Goal: Task Accomplishment & Management: Use online tool/utility

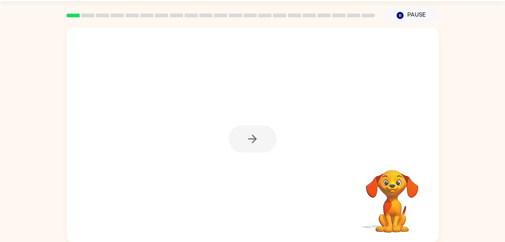
scroll to position [23, 0]
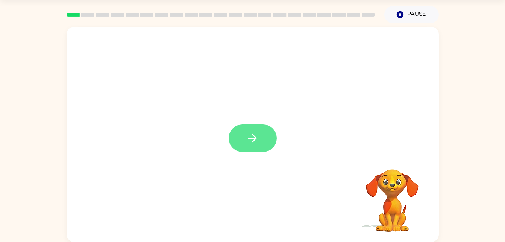
click at [257, 143] on icon "button" at bounding box center [252, 137] width 13 height 13
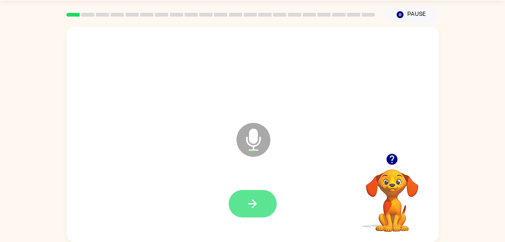
click at [259, 194] on button "button" at bounding box center [253, 203] width 48 height 27
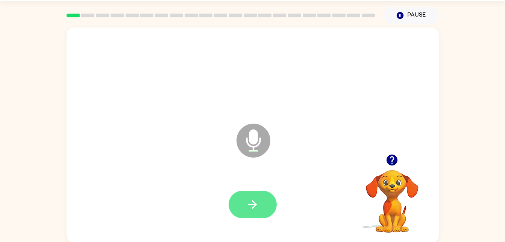
click at [250, 212] on button "button" at bounding box center [253, 203] width 48 height 27
click at [266, 211] on button "button" at bounding box center [253, 203] width 48 height 27
click at [264, 199] on button "button" at bounding box center [253, 203] width 48 height 27
click at [258, 198] on icon "button" at bounding box center [252, 204] width 13 height 13
click at [260, 195] on button "button" at bounding box center [253, 203] width 48 height 27
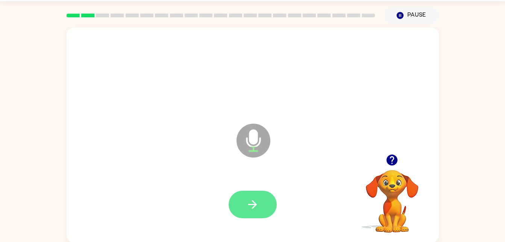
click at [251, 208] on icon "button" at bounding box center [252, 204] width 13 height 13
click at [263, 196] on button "button" at bounding box center [253, 203] width 48 height 27
click at [262, 195] on button "button" at bounding box center [253, 203] width 48 height 27
click at [260, 195] on button "button" at bounding box center [253, 203] width 48 height 27
click at [257, 193] on button "button" at bounding box center [253, 203] width 48 height 27
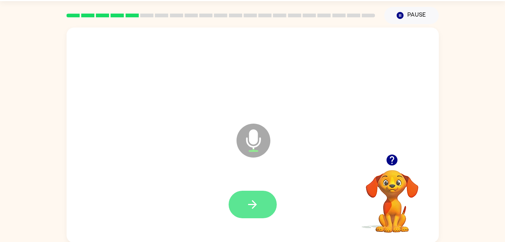
click at [260, 196] on button "button" at bounding box center [253, 203] width 48 height 27
click at [261, 199] on button "button" at bounding box center [253, 203] width 48 height 27
click at [258, 207] on icon "button" at bounding box center [252, 204] width 13 height 13
click at [266, 206] on button "button" at bounding box center [253, 203] width 48 height 27
click at [249, 204] on icon "button" at bounding box center [252, 204] width 9 height 9
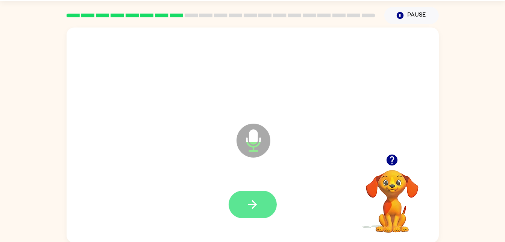
click at [248, 202] on icon "button" at bounding box center [252, 204] width 13 height 13
click at [255, 198] on icon "button" at bounding box center [252, 204] width 13 height 13
click at [258, 202] on icon "button" at bounding box center [252, 204] width 13 height 13
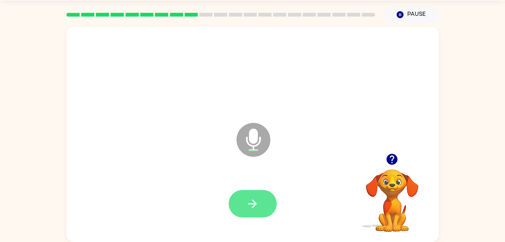
click at [257, 190] on button "button" at bounding box center [253, 203] width 48 height 27
click at [256, 200] on icon "button" at bounding box center [252, 203] width 13 height 13
click at [254, 209] on icon "button" at bounding box center [252, 203] width 13 height 13
click at [255, 211] on button "button" at bounding box center [253, 203] width 48 height 27
click at [261, 205] on button "button" at bounding box center [253, 203] width 48 height 27
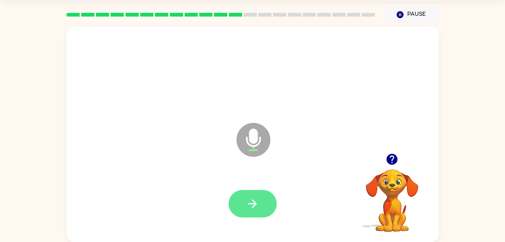
click at [257, 198] on icon "button" at bounding box center [252, 203] width 13 height 13
click at [251, 204] on icon "button" at bounding box center [252, 203] width 13 height 13
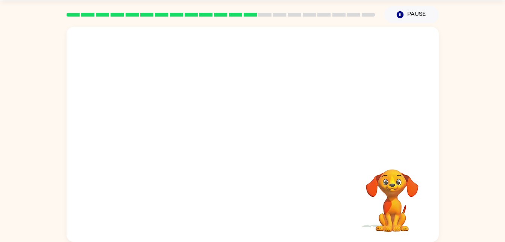
click at [121, 97] on div at bounding box center [252, 73] width 357 height 62
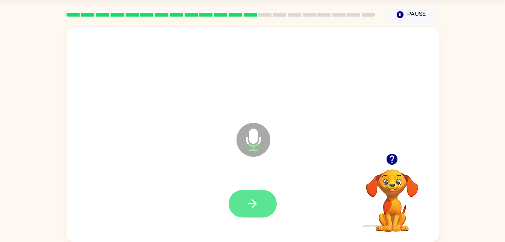
click at [251, 208] on icon "button" at bounding box center [252, 203] width 13 height 13
click at [242, 205] on button "button" at bounding box center [253, 203] width 48 height 27
click at [254, 198] on icon "button" at bounding box center [252, 203] width 13 height 13
click at [248, 205] on icon "button" at bounding box center [252, 203] width 13 height 13
click at [248, 197] on icon "button" at bounding box center [252, 203] width 13 height 13
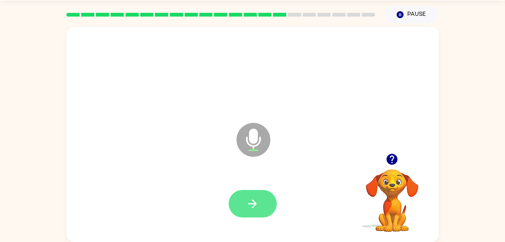
click at [256, 216] on button "button" at bounding box center [253, 203] width 48 height 27
click at [265, 206] on button "button" at bounding box center [253, 203] width 48 height 27
click at [254, 190] on button "button" at bounding box center [253, 203] width 48 height 27
click at [269, 201] on button "button" at bounding box center [253, 203] width 48 height 27
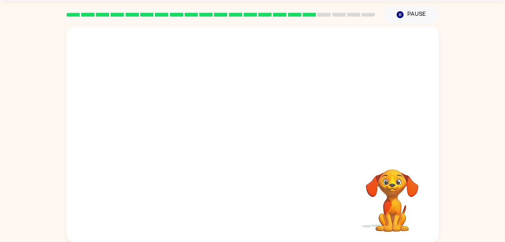
scroll to position [21, 0]
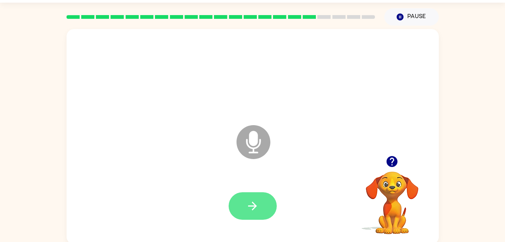
click at [256, 213] on button "button" at bounding box center [253, 205] width 48 height 27
click at [255, 201] on icon "button" at bounding box center [252, 205] width 13 height 13
click at [254, 214] on button "button" at bounding box center [253, 205] width 48 height 27
click at [256, 198] on button "button" at bounding box center [253, 205] width 48 height 27
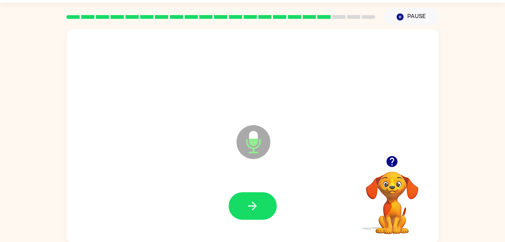
scroll to position [23, 0]
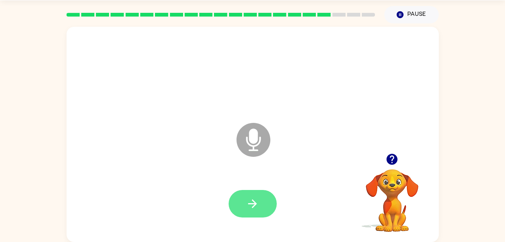
click at [266, 200] on button "button" at bounding box center [253, 203] width 48 height 27
click at [264, 205] on button "button" at bounding box center [253, 203] width 48 height 27
click at [270, 202] on button "button" at bounding box center [253, 203] width 48 height 27
click at [250, 212] on button "button" at bounding box center [253, 203] width 48 height 27
click at [246, 204] on icon "button" at bounding box center [252, 203] width 13 height 13
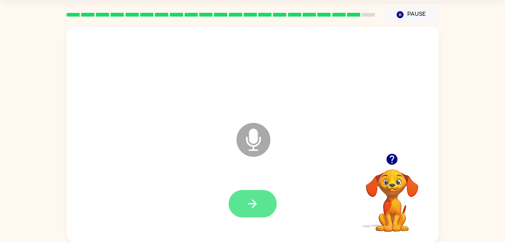
click at [257, 202] on icon "button" at bounding box center [252, 203] width 13 height 13
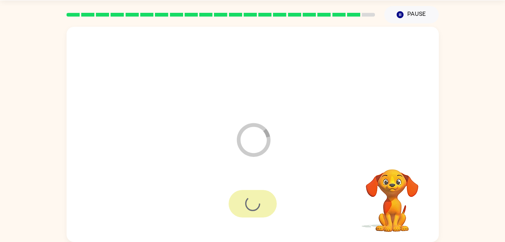
scroll to position [9, 0]
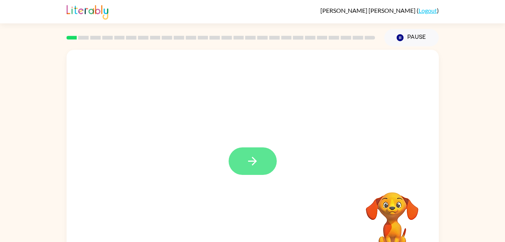
click at [251, 166] on icon "button" at bounding box center [252, 160] width 13 height 13
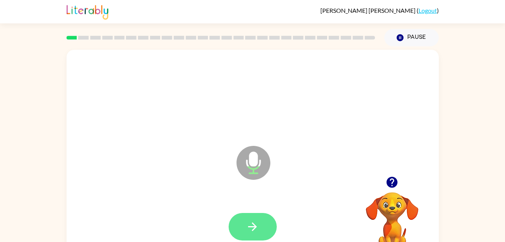
click at [261, 213] on button "button" at bounding box center [253, 226] width 48 height 27
click at [260, 221] on button "button" at bounding box center [253, 226] width 48 height 27
click at [258, 214] on button "button" at bounding box center [253, 226] width 48 height 27
click at [256, 220] on icon "button" at bounding box center [252, 226] width 13 height 13
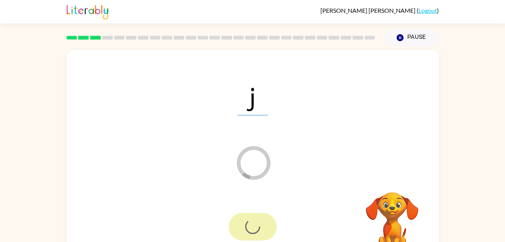
click at [265, 136] on div "Loader Your response is being sent to our graders" at bounding box center [234, 143] width 321 height 27
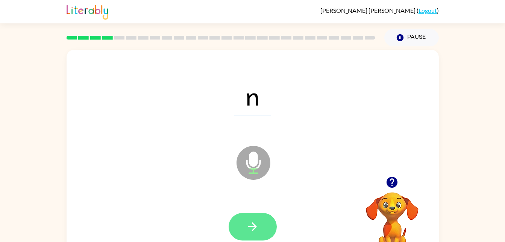
click at [258, 235] on button "button" at bounding box center [253, 226] width 48 height 27
click at [266, 232] on button "button" at bounding box center [253, 226] width 48 height 27
click at [255, 219] on button "button" at bounding box center [253, 226] width 48 height 27
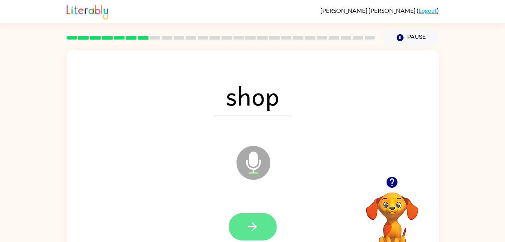
click at [253, 227] on icon "button" at bounding box center [252, 226] width 13 height 13
click at [266, 226] on button "button" at bounding box center [253, 226] width 48 height 27
click at [249, 217] on button "button" at bounding box center [253, 226] width 48 height 27
click at [247, 214] on button "button" at bounding box center [253, 226] width 48 height 27
click at [255, 221] on icon "button" at bounding box center [252, 226] width 13 height 13
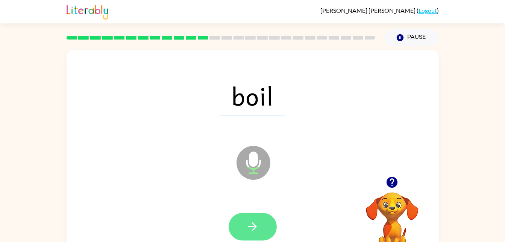
click at [256, 231] on icon "button" at bounding box center [252, 226] width 13 height 13
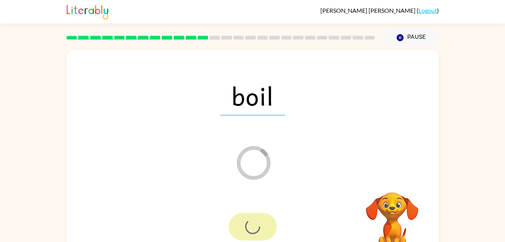
click at [265, 136] on div "Loader Your response is being sent to our graders" at bounding box center [234, 143] width 321 height 27
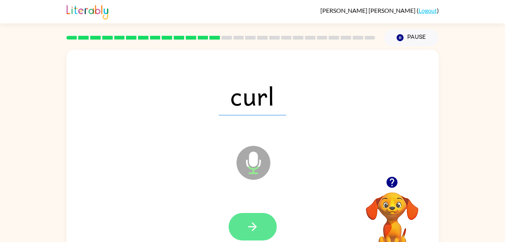
click at [246, 234] on button "button" at bounding box center [253, 226] width 48 height 27
click at [265, 227] on button "button" at bounding box center [253, 226] width 48 height 27
click at [259, 229] on icon "button" at bounding box center [252, 226] width 13 height 13
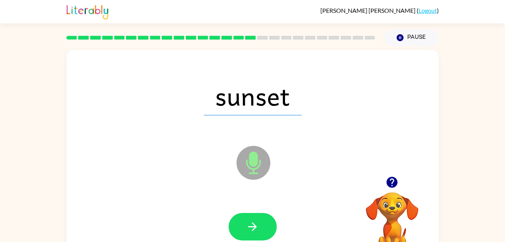
click at [261, 199] on icon "Microphone The Microphone is here when it is your turn to talk" at bounding box center [291, 172] width 113 height 56
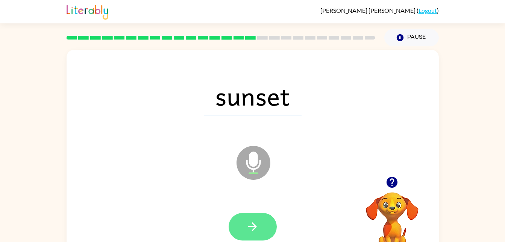
click at [269, 234] on button "button" at bounding box center [253, 226] width 48 height 27
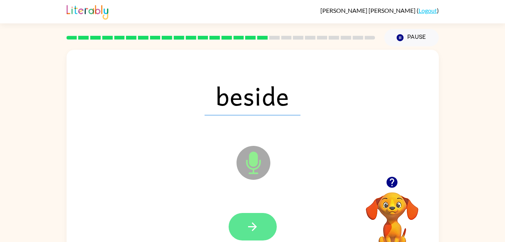
click at [255, 226] on icon "button" at bounding box center [252, 226] width 9 height 9
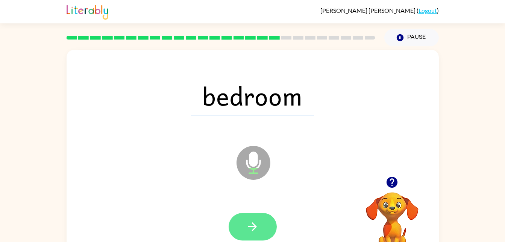
click at [256, 213] on button "button" at bounding box center [253, 226] width 48 height 27
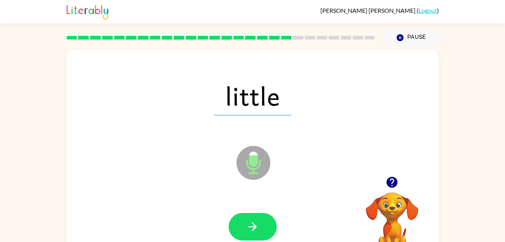
click at [255, 206] on div at bounding box center [252, 227] width 357 height 62
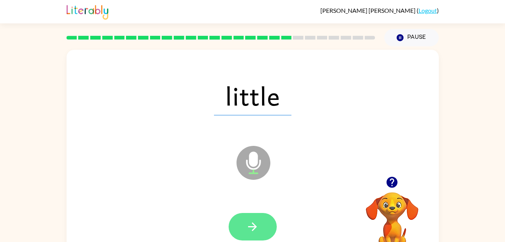
click at [257, 231] on icon "button" at bounding box center [252, 226] width 13 height 13
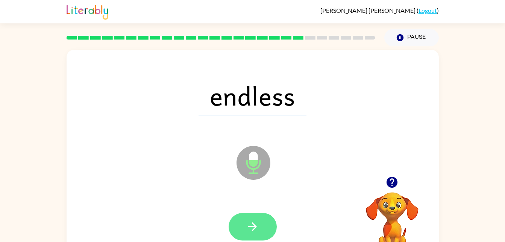
click at [257, 231] on icon "button" at bounding box center [252, 226] width 13 height 13
click at [255, 220] on icon "button" at bounding box center [252, 226] width 13 height 13
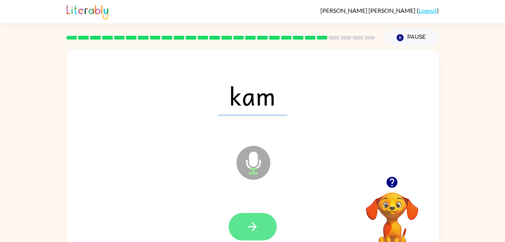
click at [250, 234] on button "button" at bounding box center [253, 226] width 48 height 27
click at [255, 226] on icon "button" at bounding box center [252, 226] width 9 height 9
click at [255, 227] on icon "button" at bounding box center [252, 226] width 13 height 13
click at [248, 233] on button "button" at bounding box center [253, 226] width 48 height 27
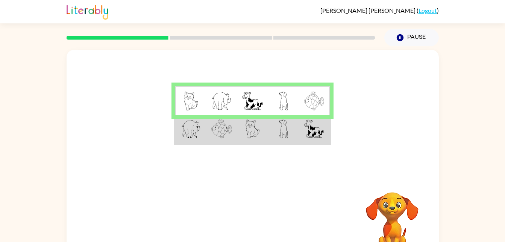
click at [292, 125] on td at bounding box center [283, 129] width 31 height 29
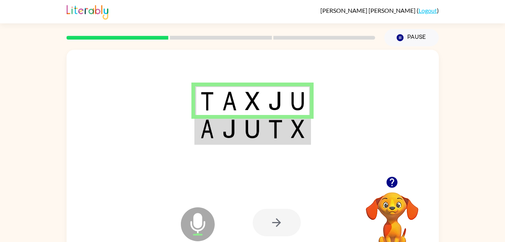
click at [272, 135] on img at bounding box center [275, 128] width 14 height 19
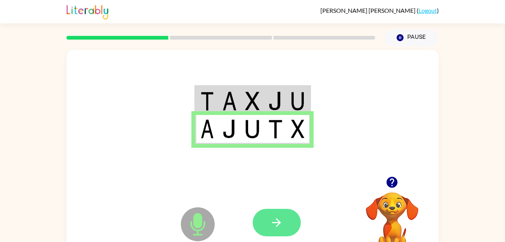
click at [282, 222] on icon "button" at bounding box center [276, 222] width 13 height 13
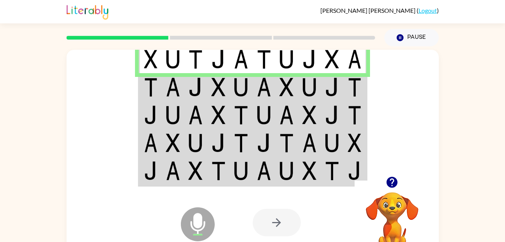
click at [233, 85] on td at bounding box center [241, 87] width 23 height 28
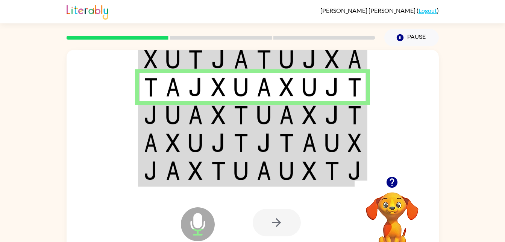
click at [158, 117] on td at bounding box center [150, 115] width 23 height 28
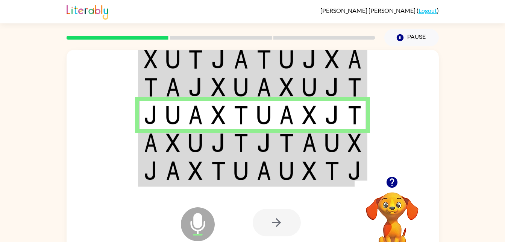
click at [161, 142] on td at bounding box center [150, 143] width 23 height 28
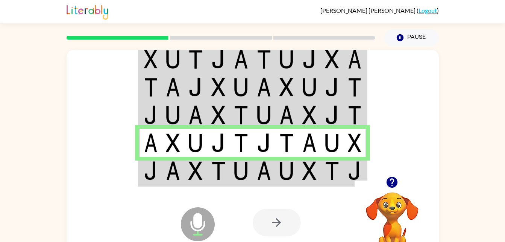
click at [198, 166] on img at bounding box center [196, 170] width 14 height 19
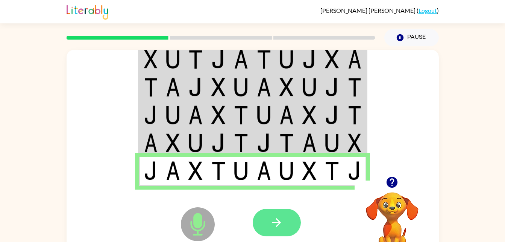
click at [272, 231] on button "button" at bounding box center [277, 221] width 48 height 27
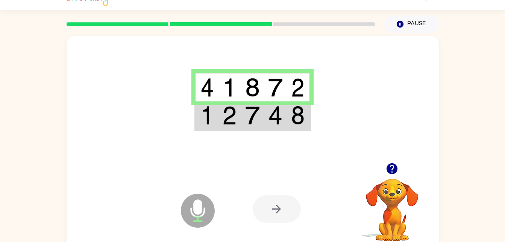
scroll to position [23, 0]
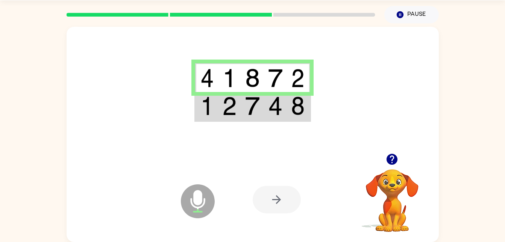
click at [262, 112] on td at bounding box center [252, 106] width 23 height 29
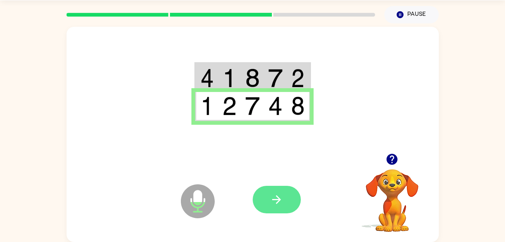
click at [289, 197] on button "button" at bounding box center [277, 199] width 48 height 27
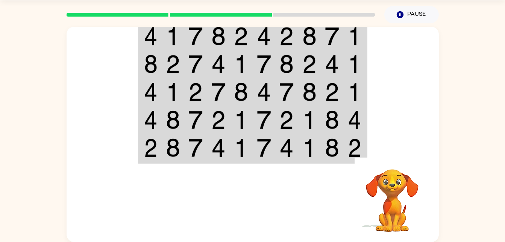
scroll to position [0, 0]
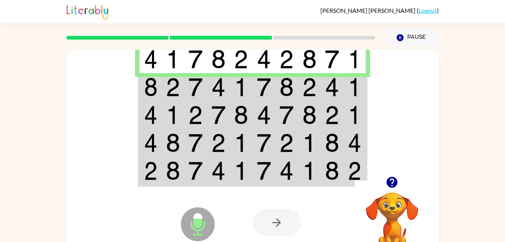
click at [173, 90] on img at bounding box center [173, 87] width 14 height 19
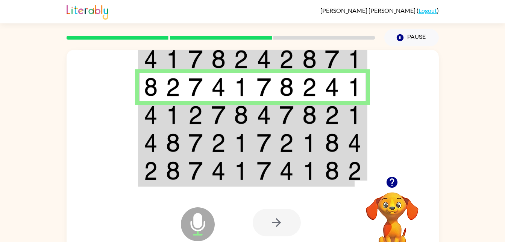
click at [185, 114] on td at bounding box center [195, 115] width 23 height 28
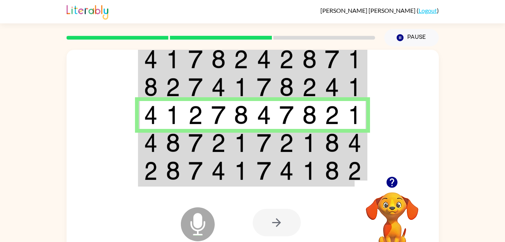
click at [157, 145] on img at bounding box center [151, 142] width 14 height 19
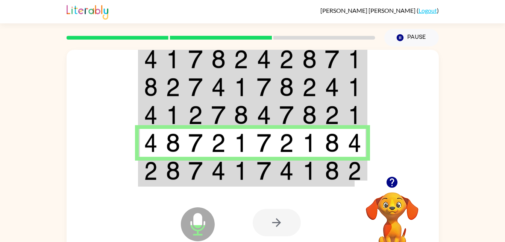
click at [157, 175] on img at bounding box center [151, 170] width 14 height 19
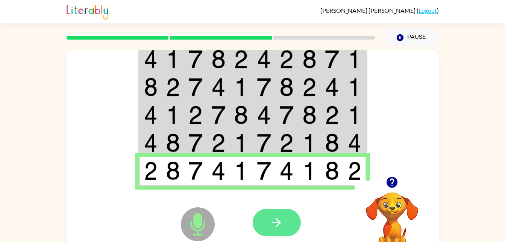
click at [274, 222] on icon "button" at bounding box center [276, 222] width 9 height 9
